Goal: Transaction & Acquisition: Purchase product/service

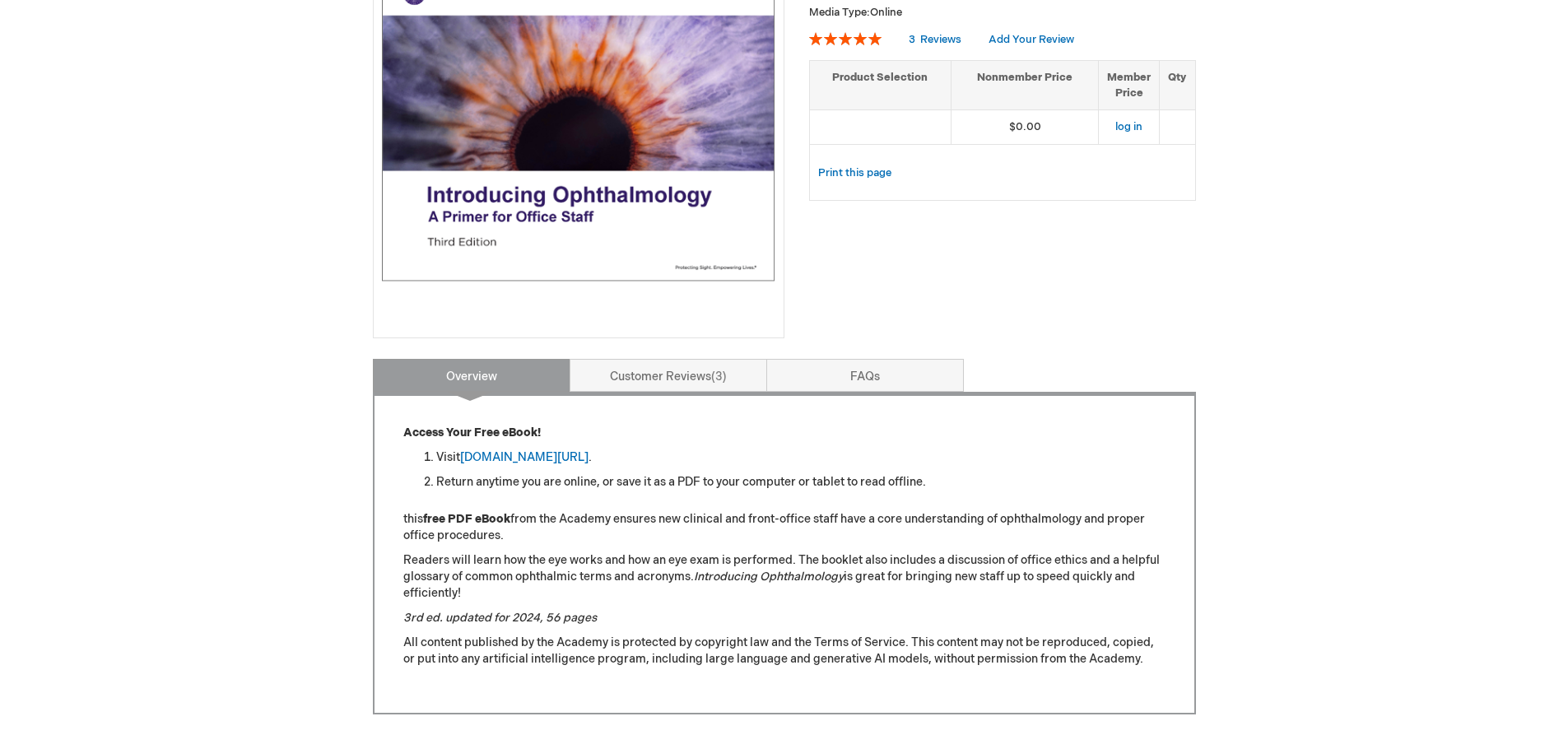
scroll to position [323, 0]
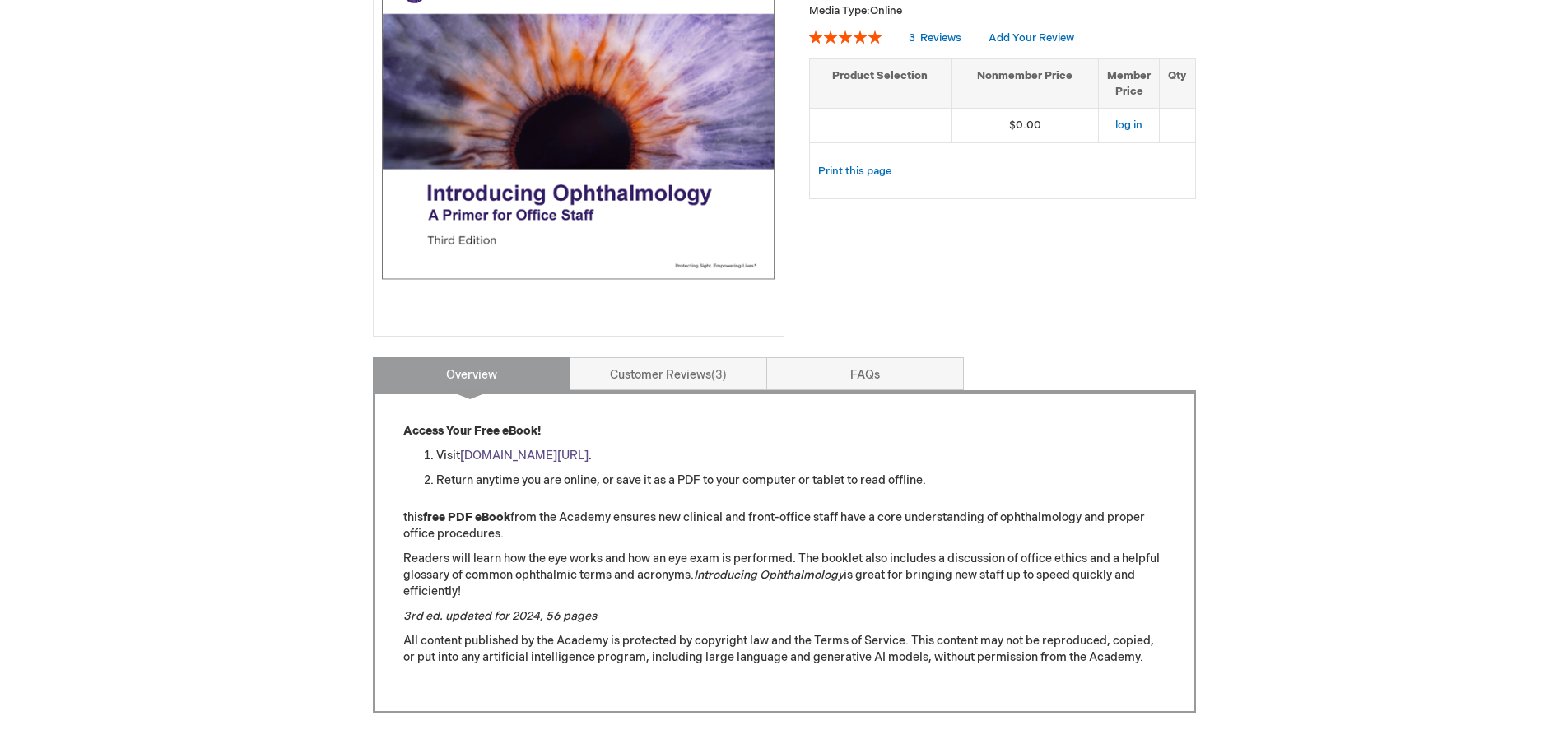
click at [576, 454] on link "aao.org/introducing_ophthalmology" at bounding box center [524, 455] width 128 height 14
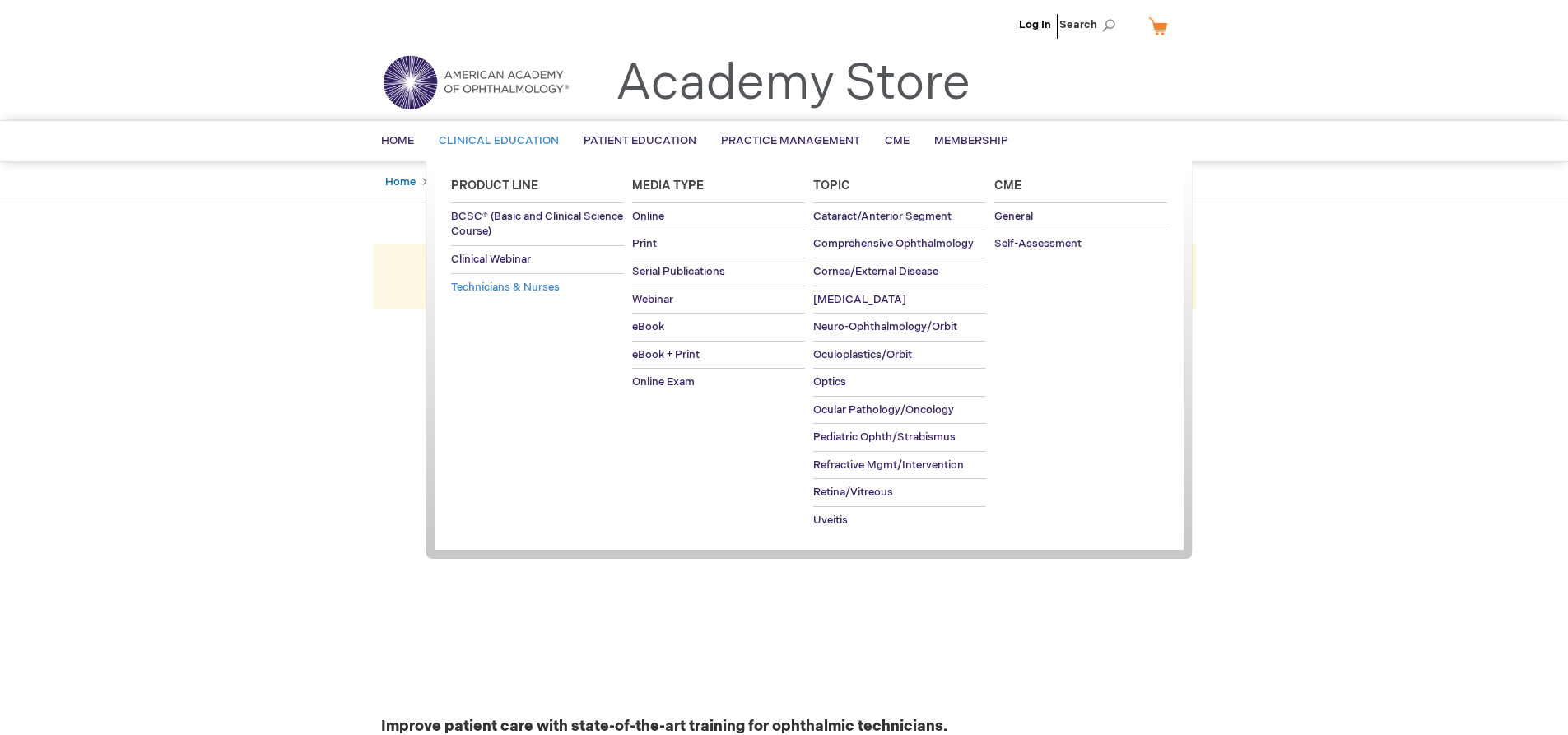
click at [520, 283] on span "Technicians & Nurses" at bounding box center [505, 287] width 108 height 13
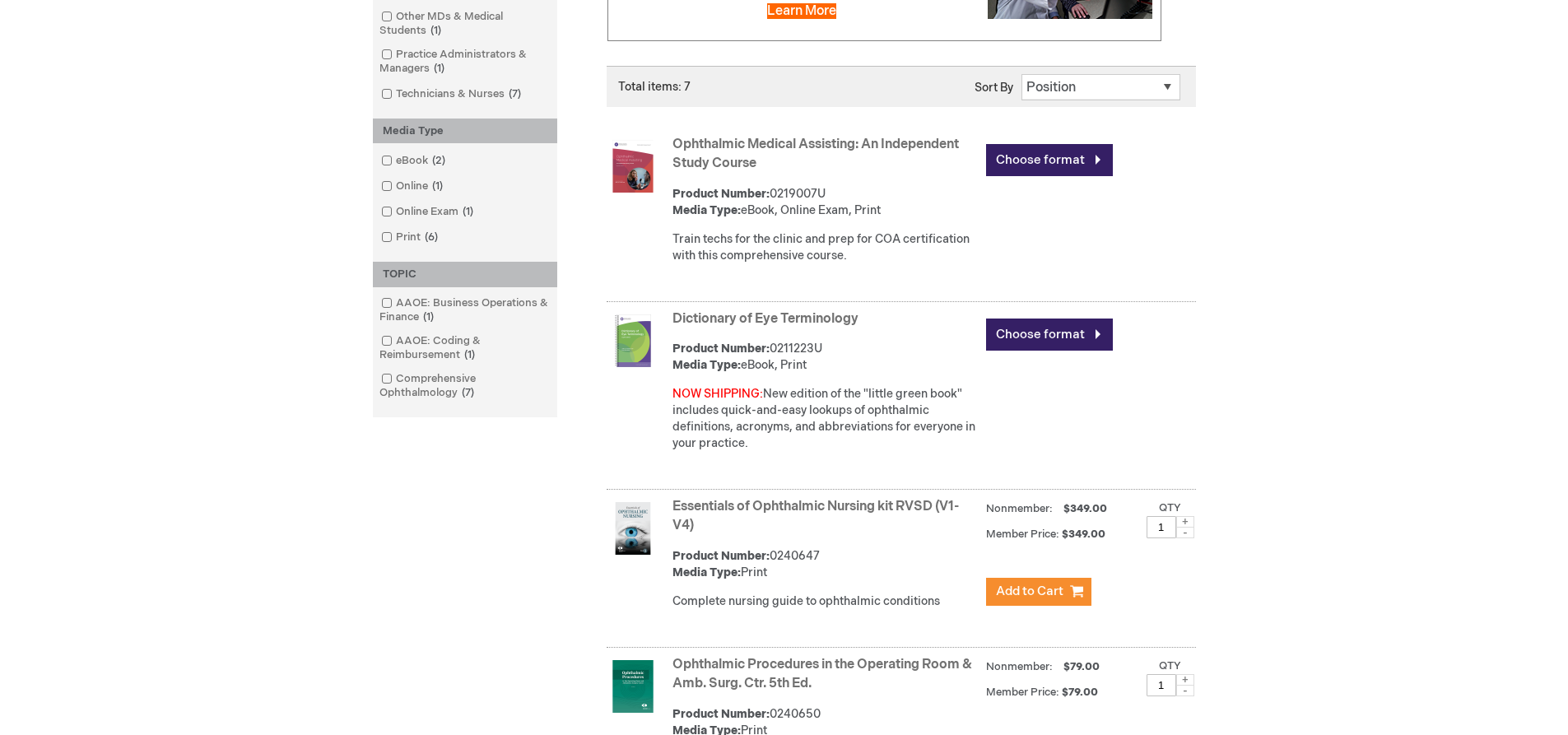
scroll to position [413, 0]
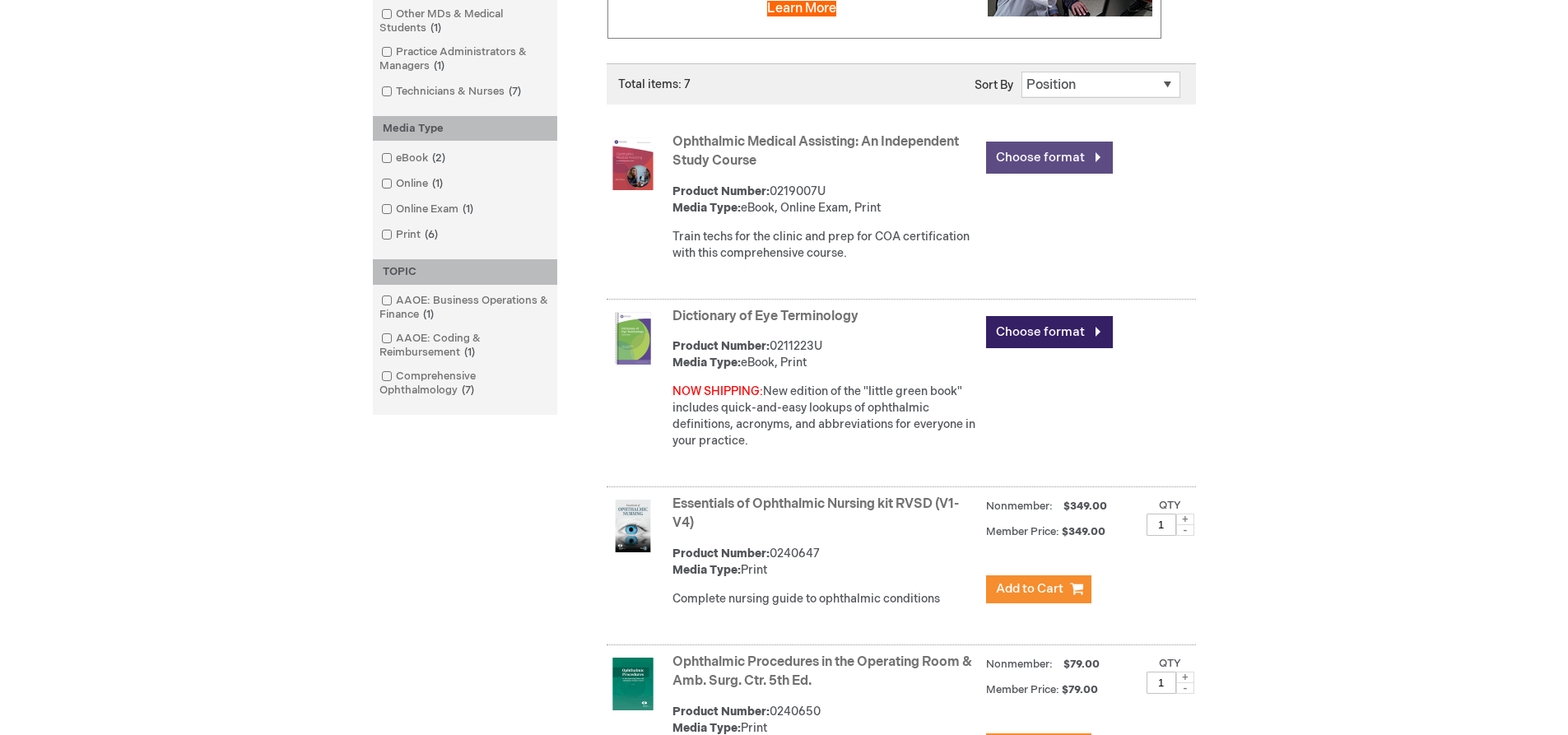
click at [1086, 156] on link "Choose format" at bounding box center [1050, 157] width 127 height 32
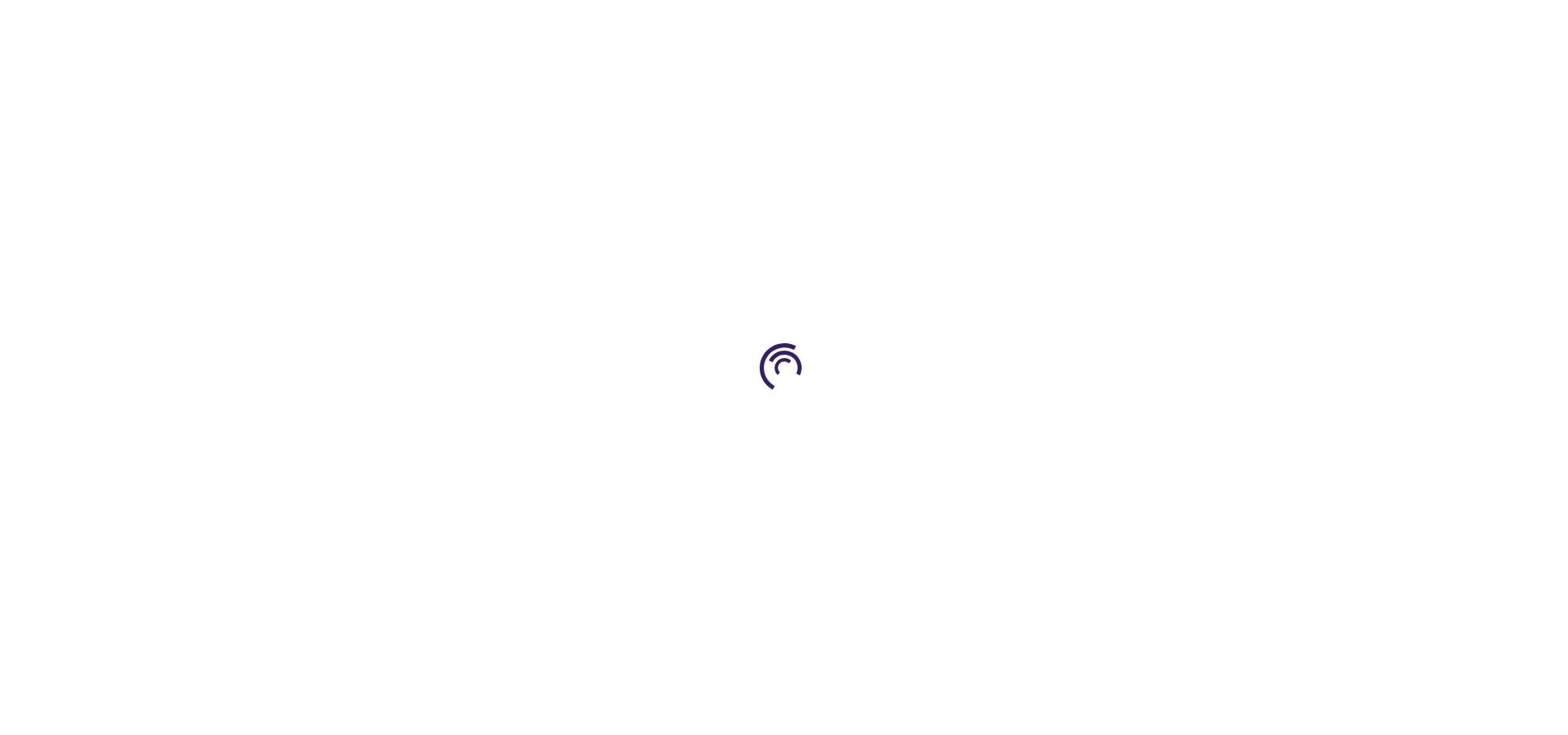
type input "0"
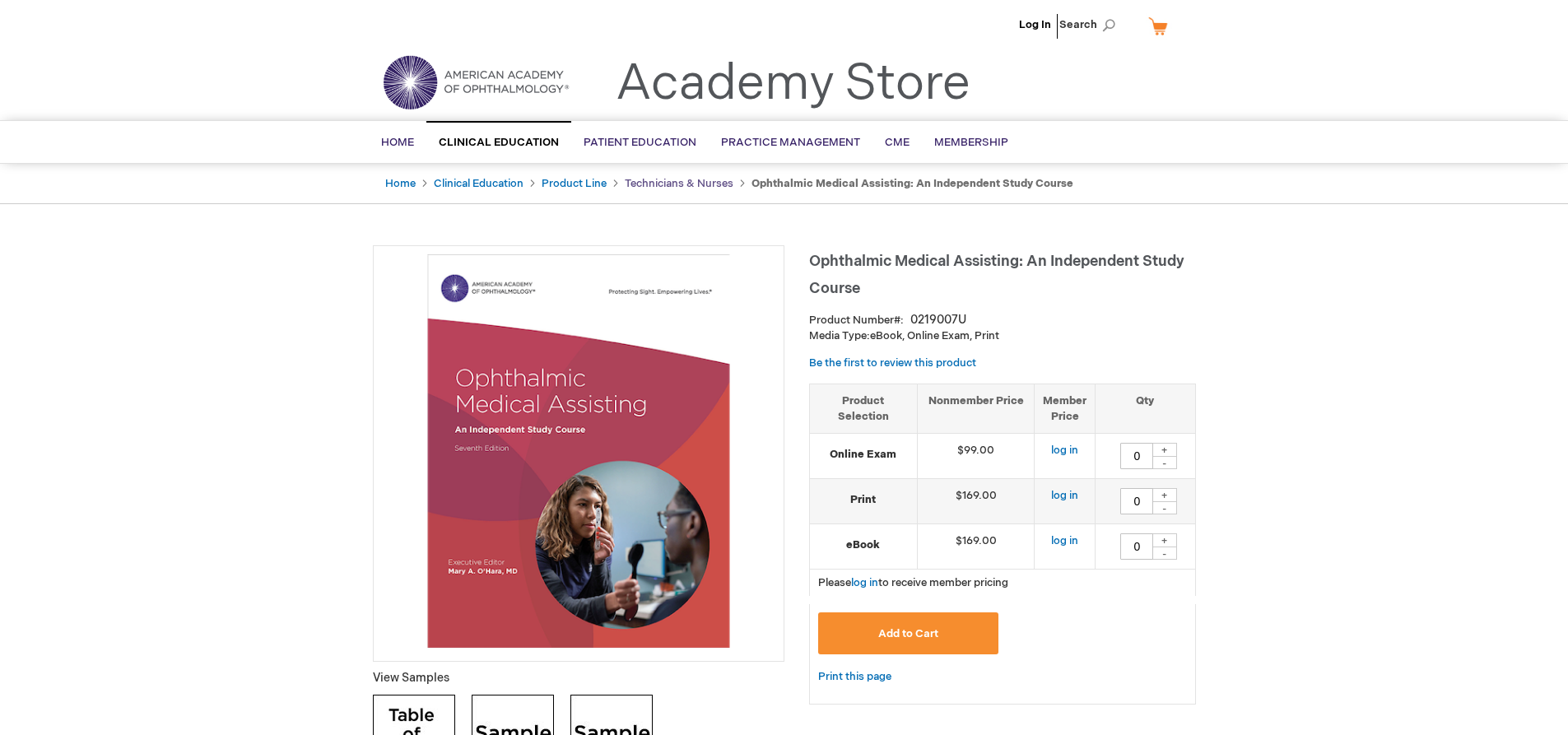
click at [703, 177] on link "Technicians & Nurses" at bounding box center [679, 184] width 108 height 13
